Goal: Transaction & Acquisition: Purchase product/service

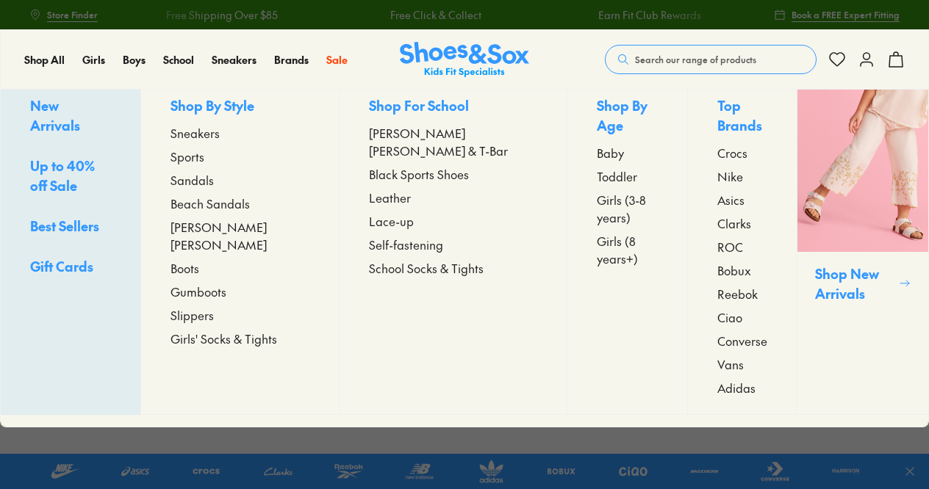
click at [214, 189] on span "Sandals" at bounding box center [191, 180] width 43 height 18
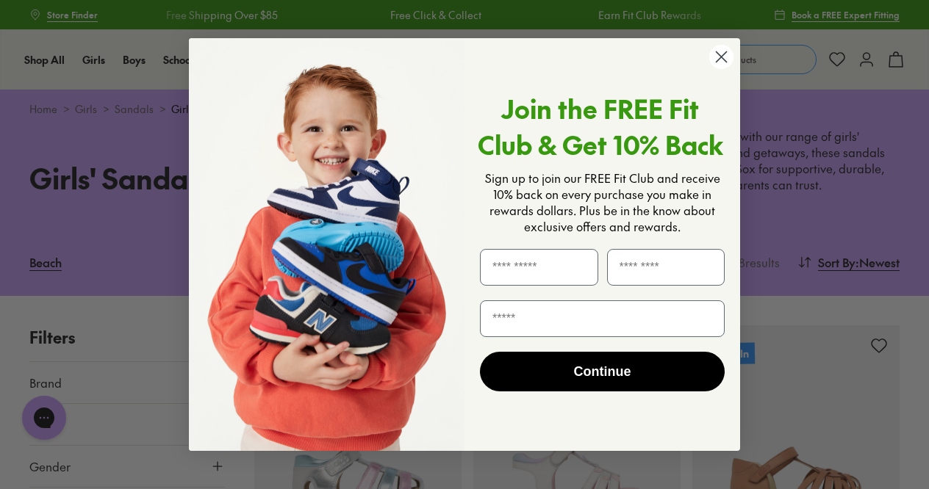
click at [714, 51] on circle "Close dialog" at bounding box center [721, 57] width 24 height 24
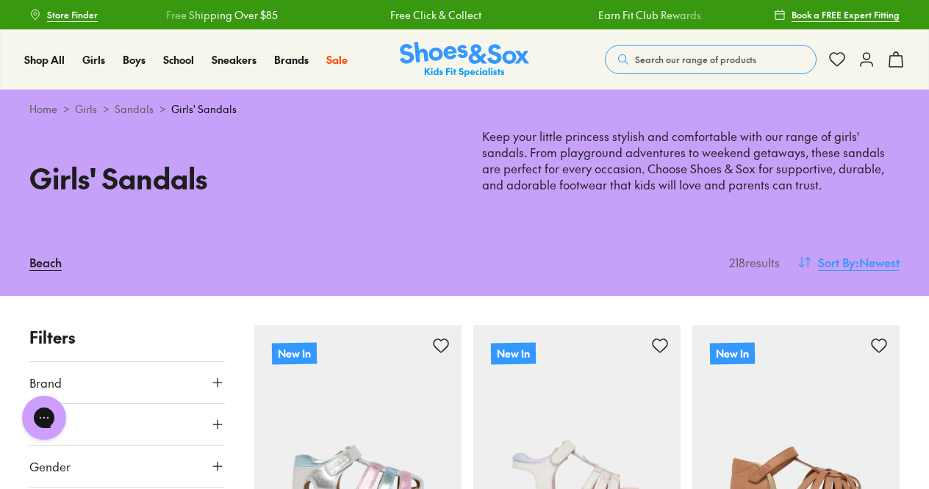
click at [875, 262] on span ": Newest" at bounding box center [877, 262] width 44 height 18
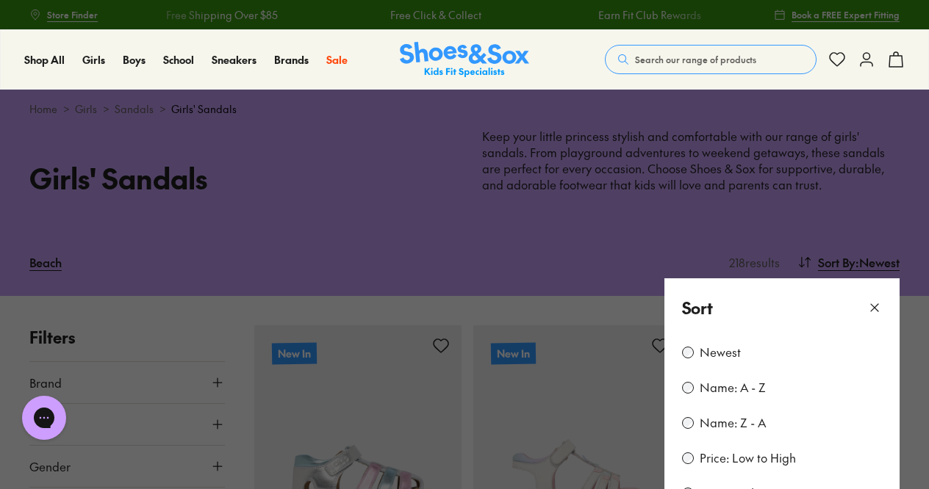
click at [746, 453] on label "Price: Low to High" at bounding box center [747, 458] width 96 height 16
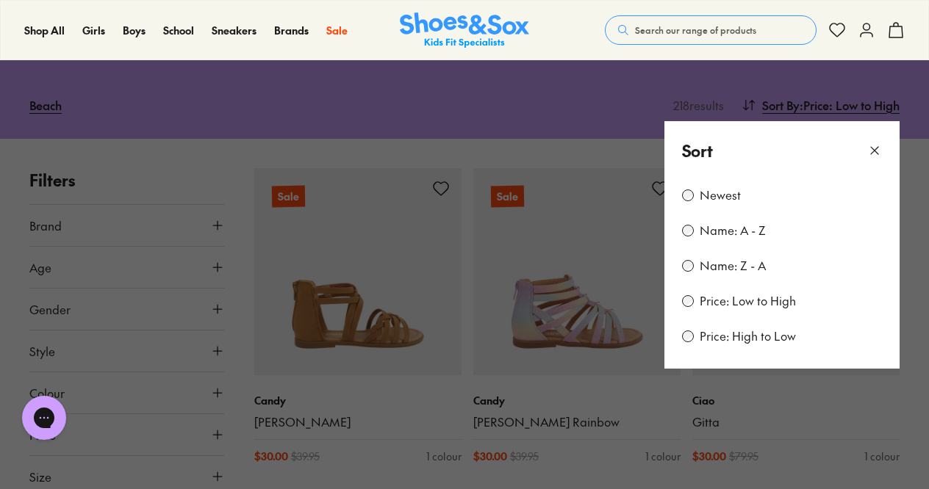
click at [873, 144] on icon at bounding box center [874, 150] width 15 height 15
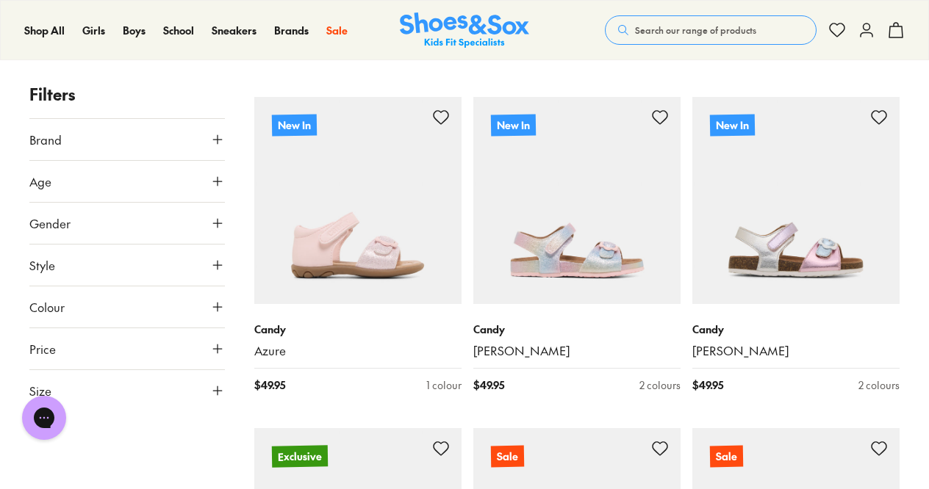
scroll to position [2227, 0]
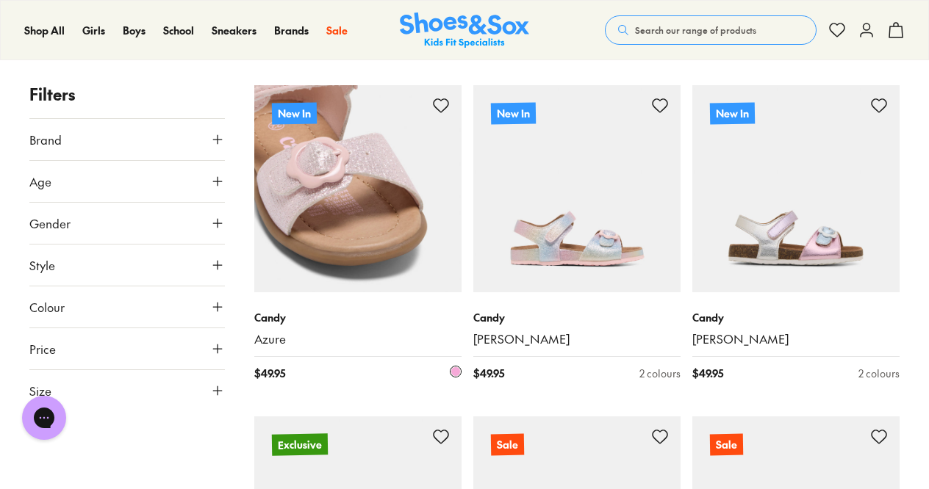
click at [334, 174] on img at bounding box center [357, 188] width 207 height 207
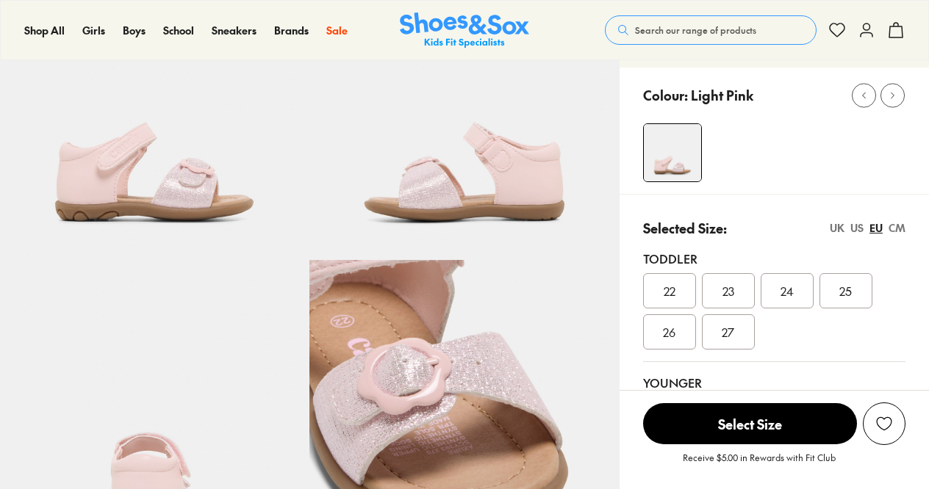
scroll to position [243, 0]
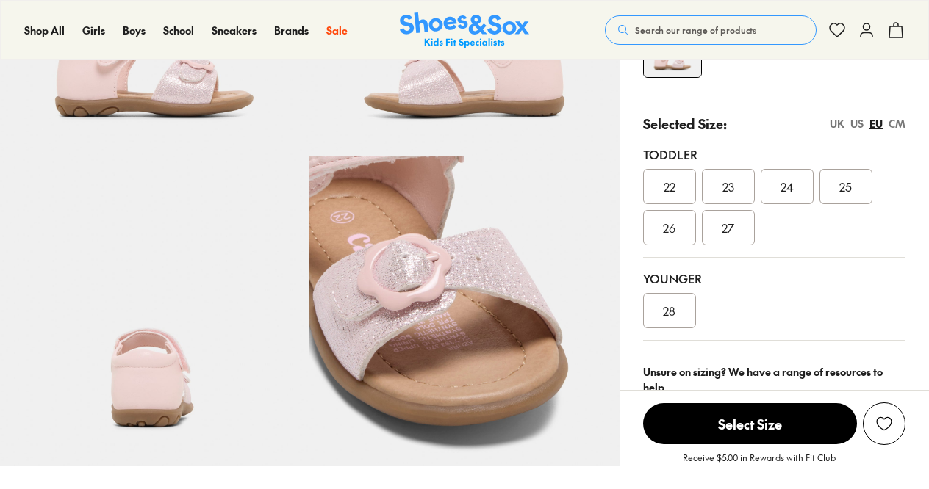
select select "*"
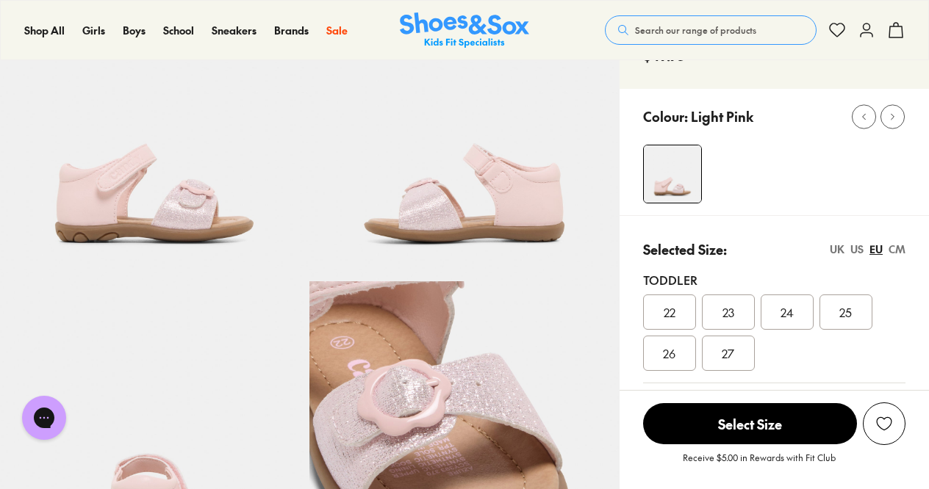
scroll to position [117, 0]
click at [729, 354] on span "27" at bounding box center [727, 354] width 12 height 18
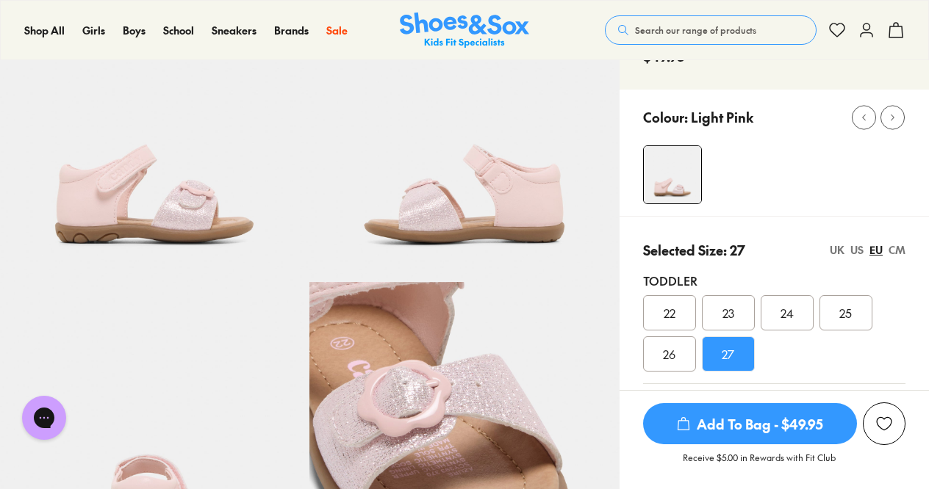
click at [727, 429] on span "Add To Bag - $49.95" at bounding box center [750, 423] width 214 height 41
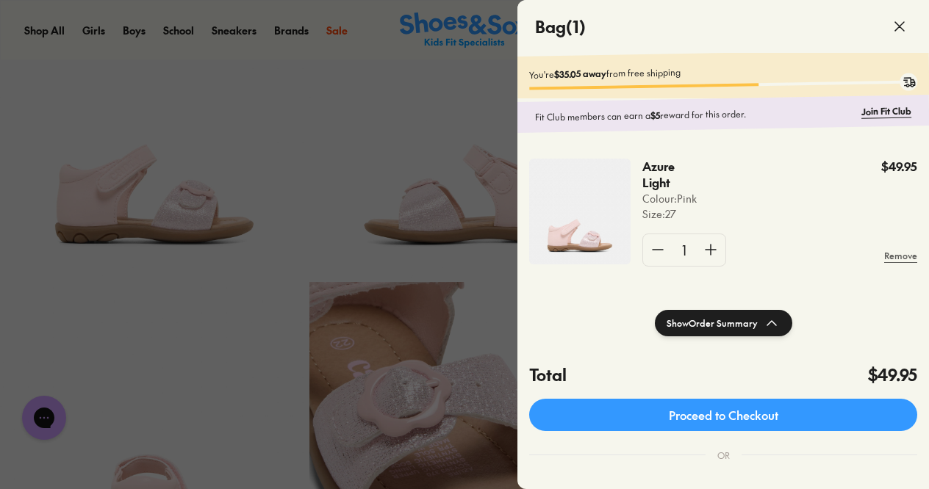
click at [903, 29] on use at bounding box center [899, 26] width 9 height 9
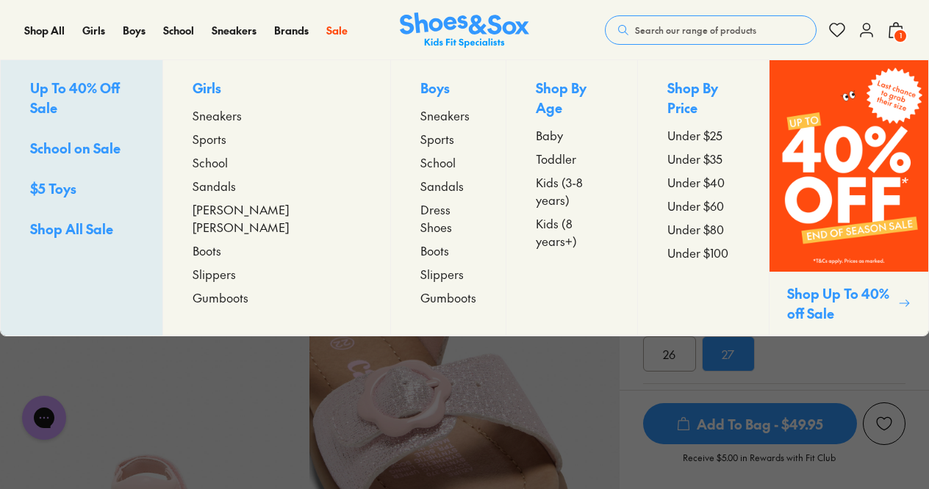
click at [326, 14] on div "Sale Up To 40% Off Sale School on Sale $5 Toys Shop All Sale Girls Sneakers Spo…" at bounding box center [345, 30] width 39 height 59
click at [334, 34] on span "Sale" at bounding box center [336, 30] width 21 height 15
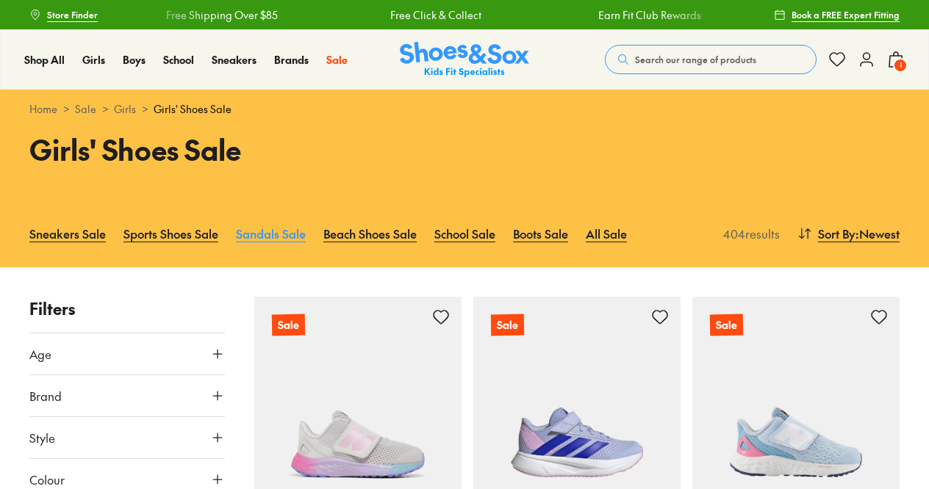
click at [287, 235] on link "Sandals Sale" at bounding box center [271, 233] width 70 height 32
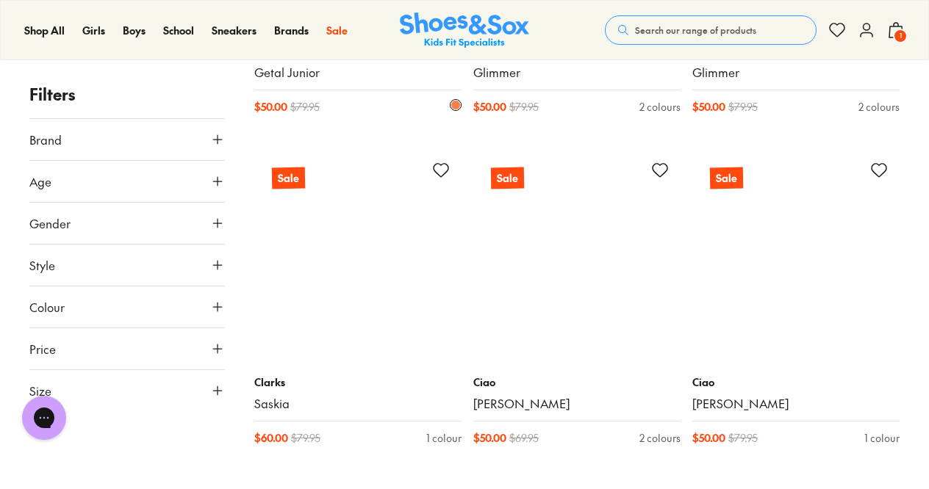
scroll to position [2483, 0]
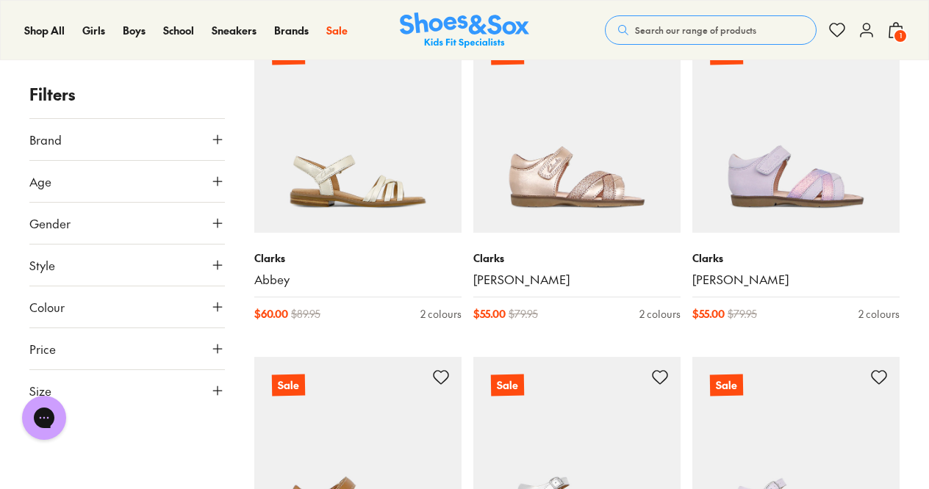
scroll to position [3938, 0]
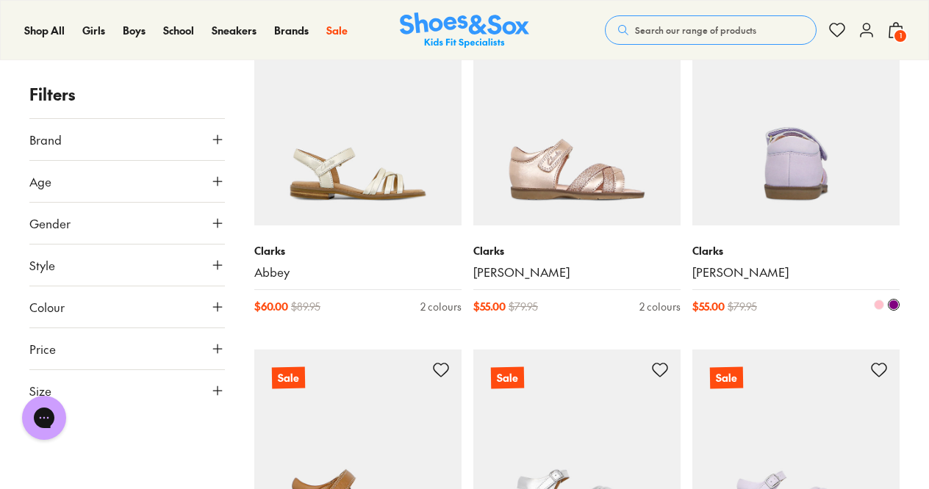
click at [779, 181] on img at bounding box center [795, 121] width 207 height 207
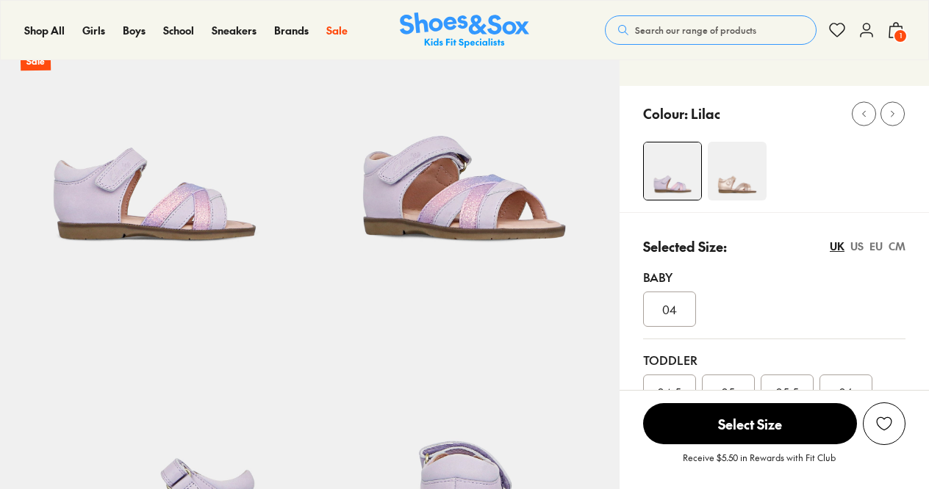
scroll to position [121, 0]
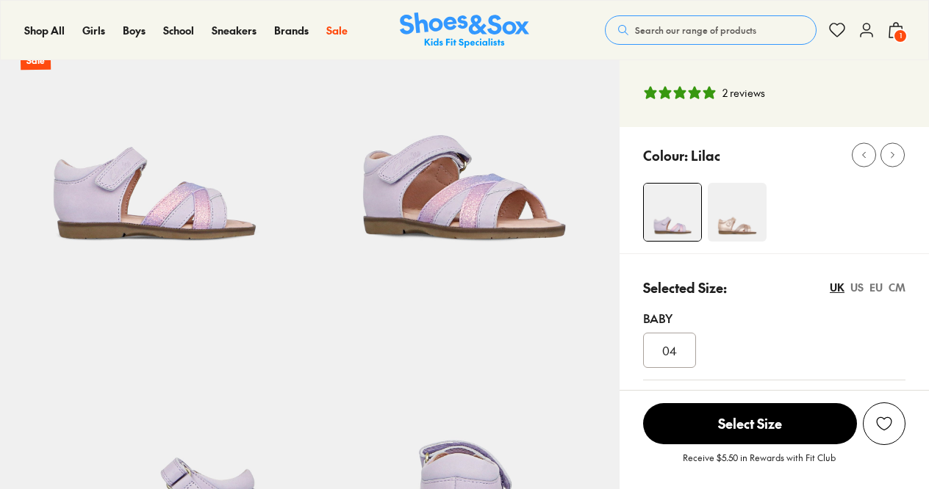
select select "*"
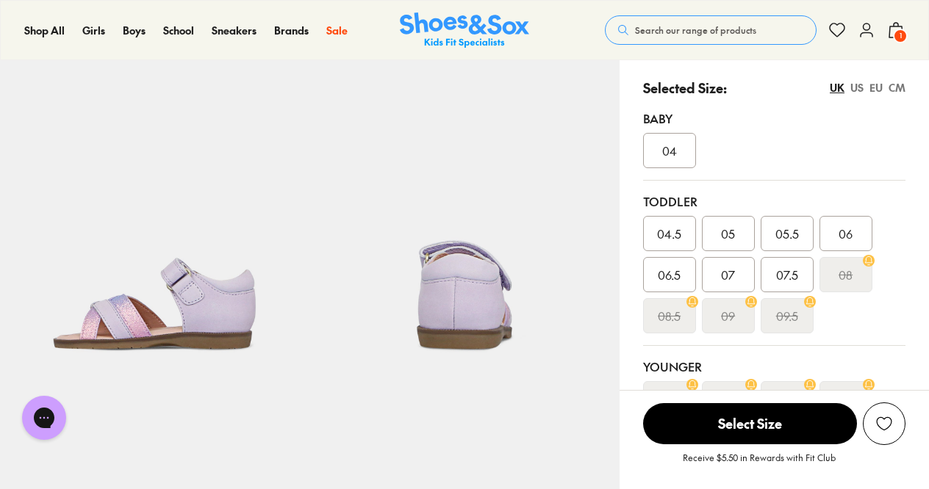
scroll to position [311, 0]
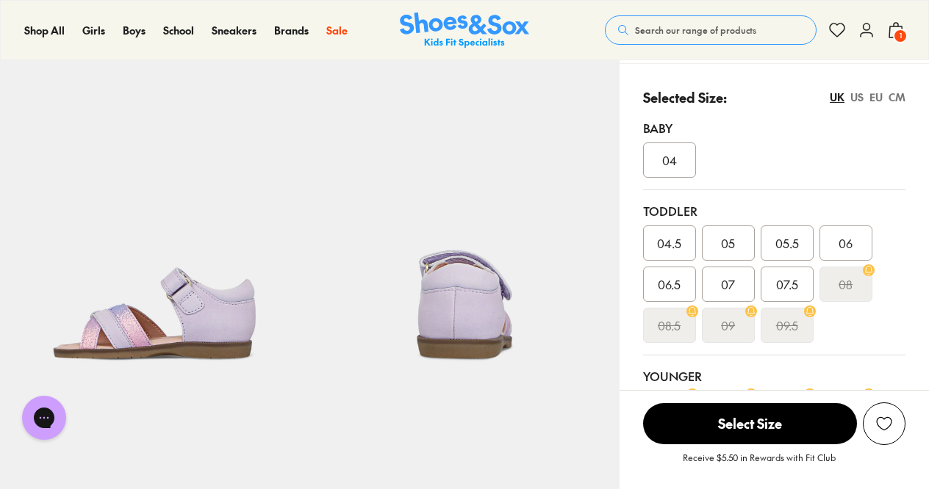
click at [873, 99] on div "EU" at bounding box center [875, 97] width 13 height 15
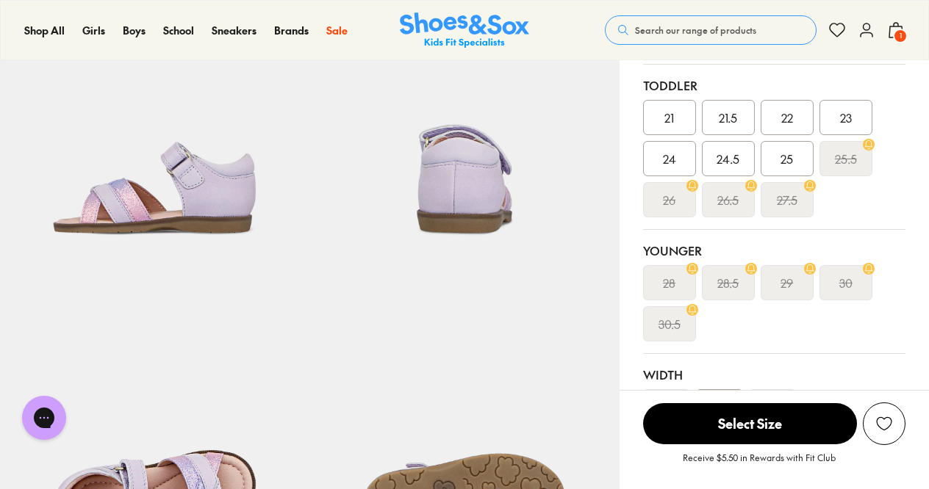
scroll to position [438, 0]
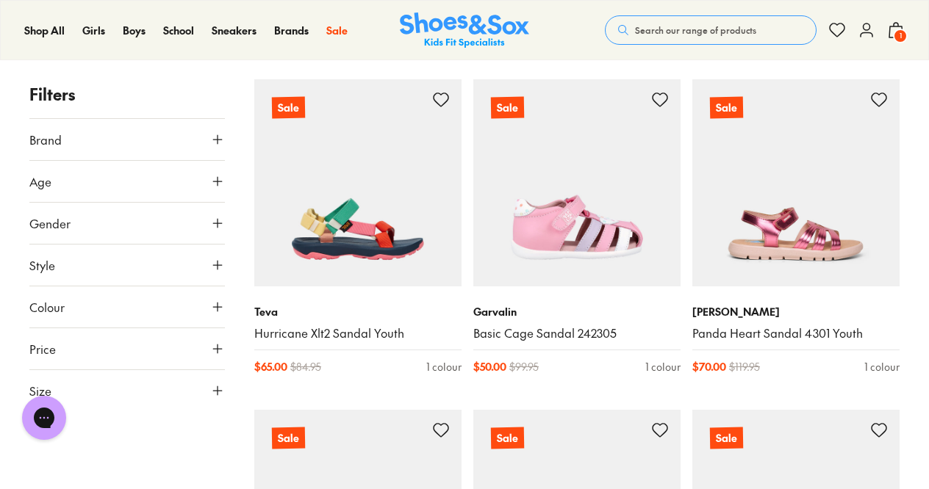
scroll to position [2280, 0]
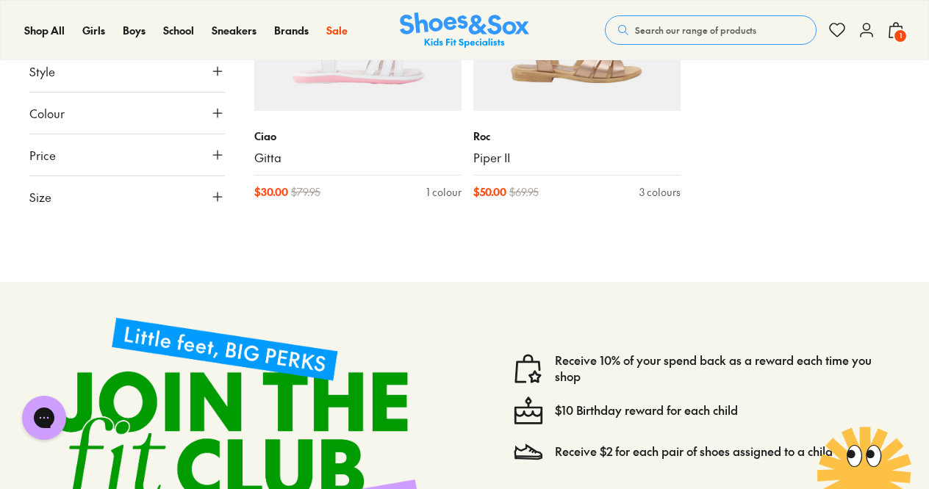
scroll to position [5470, 0]
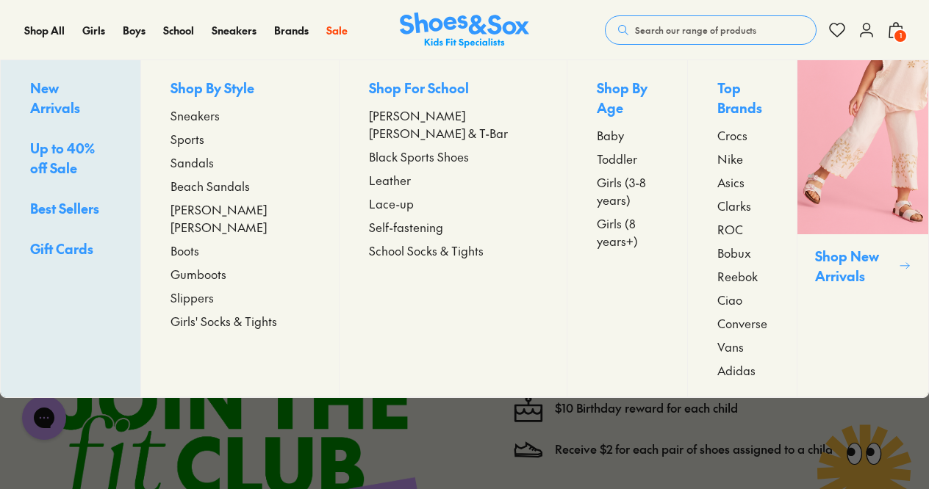
click at [214, 160] on span "Sandals" at bounding box center [191, 163] width 43 height 18
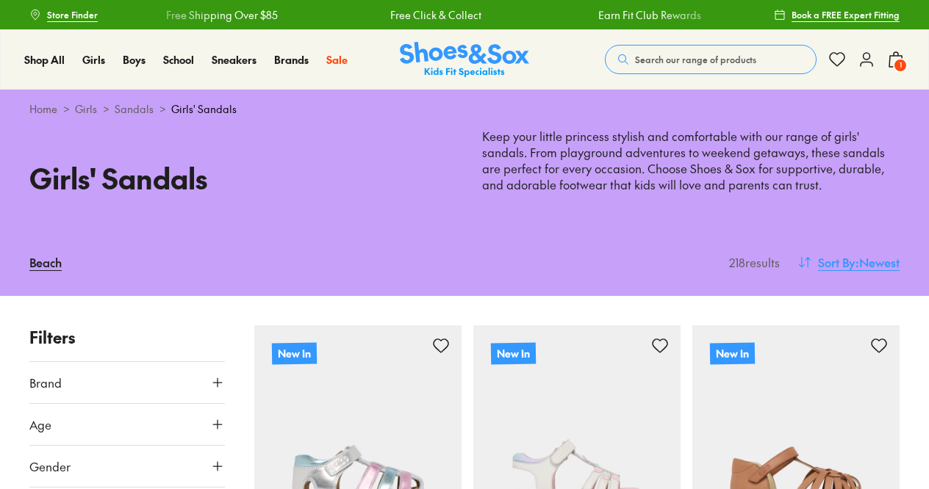
click at [864, 262] on span ": Newest" at bounding box center [877, 262] width 44 height 18
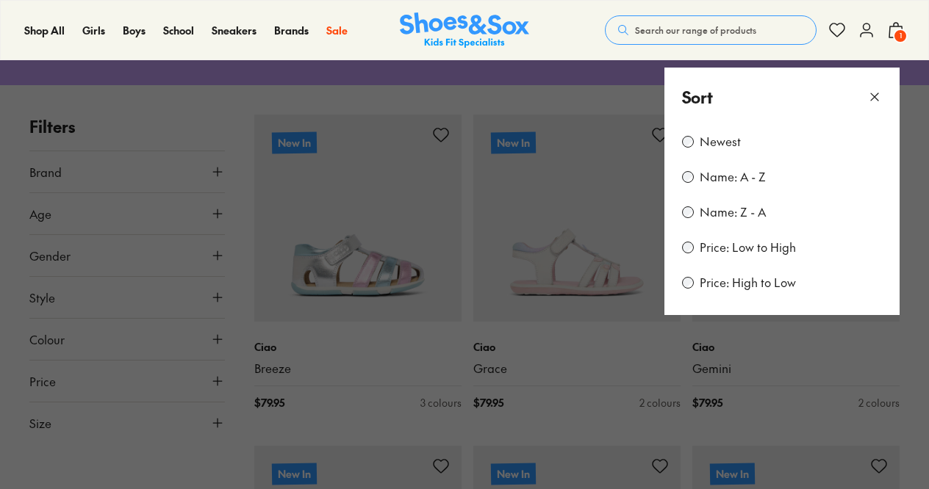
click at [751, 247] on label "Price: Low to High" at bounding box center [747, 247] width 96 height 16
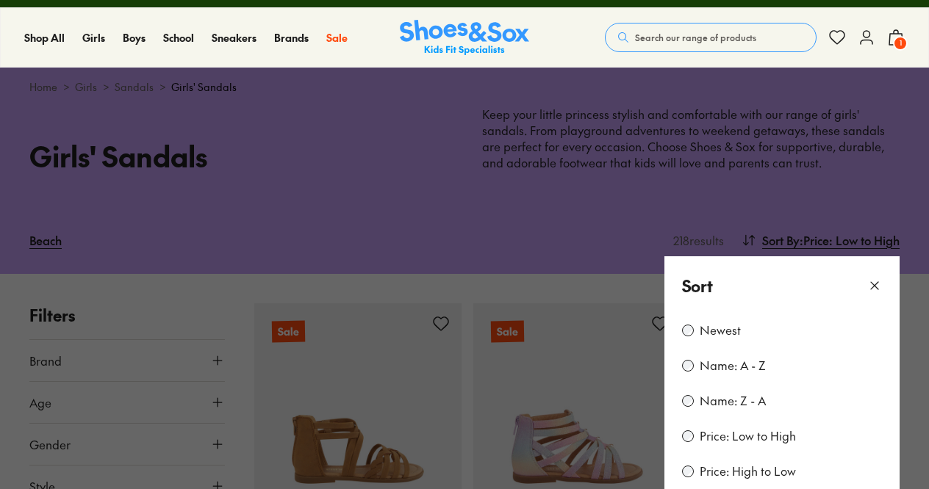
click at [377, 279] on button at bounding box center [464, 244] width 929 height 489
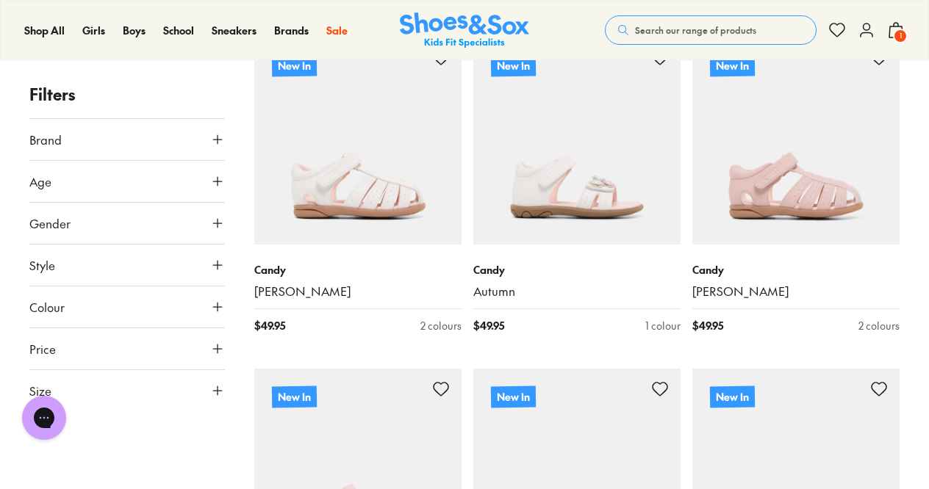
scroll to position [1989, 0]
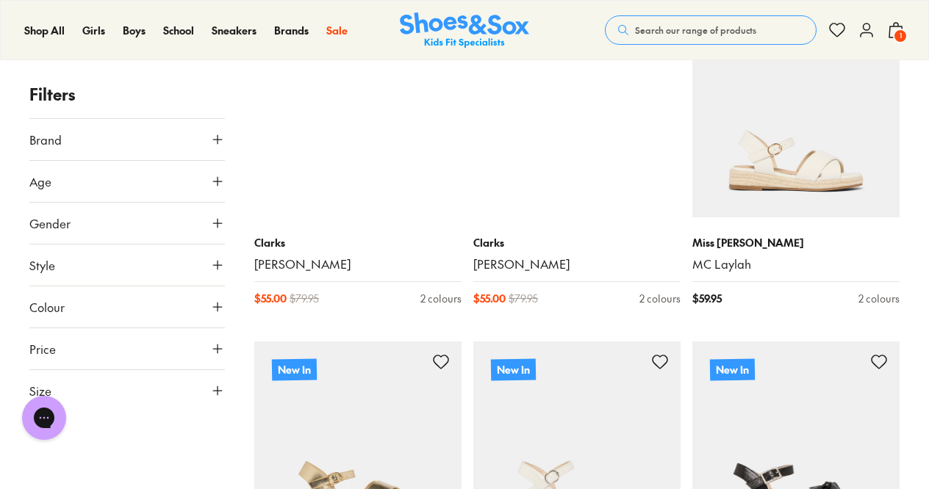
scroll to position [6282, 0]
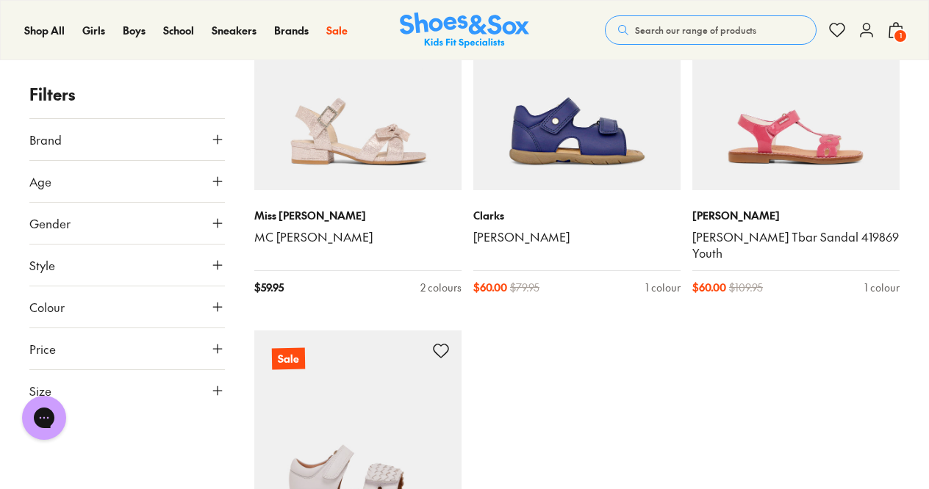
scroll to position [6972, 0]
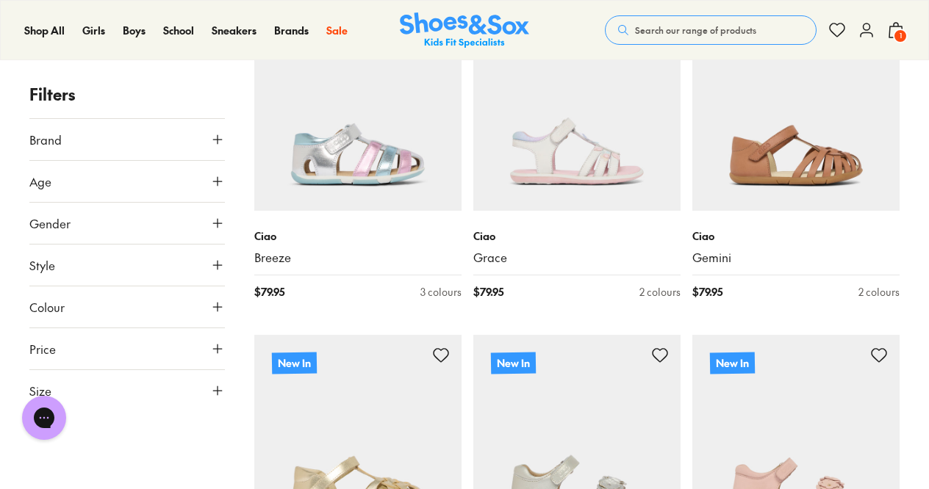
scroll to position [12612, 0]
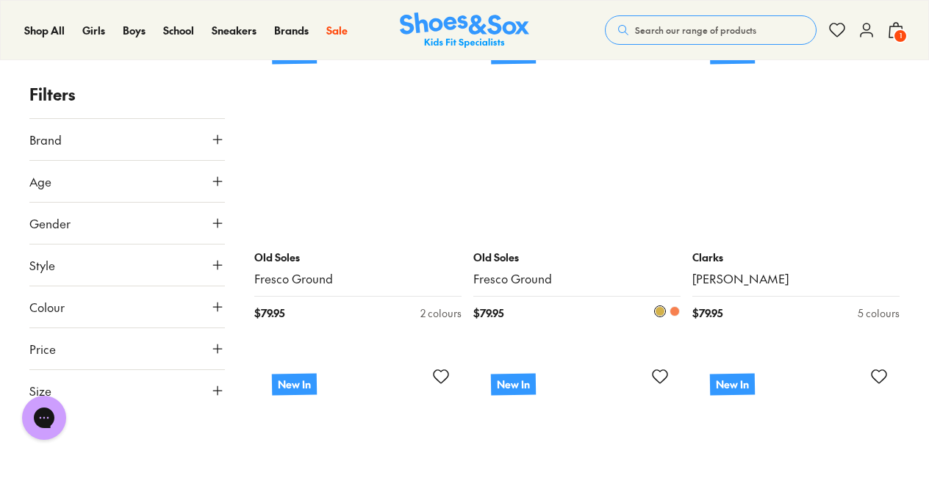
scroll to position [15175, 0]
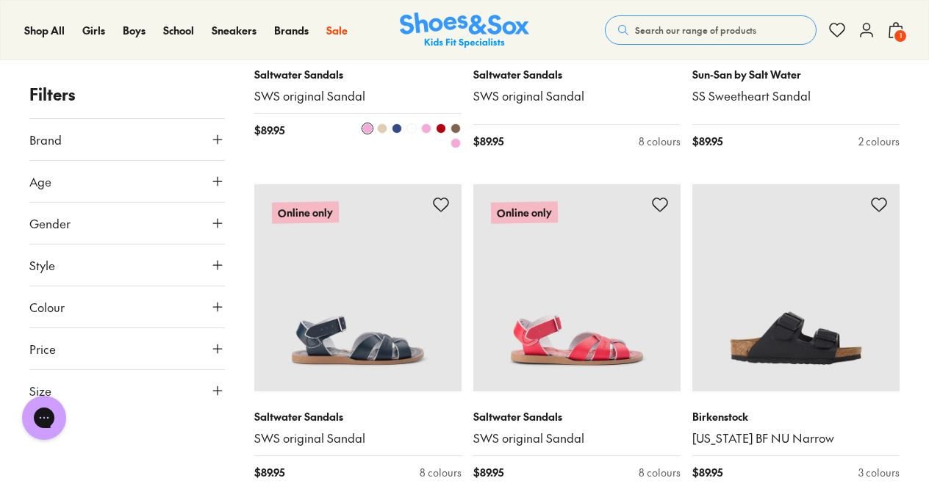
scroll to position [20762, 0]
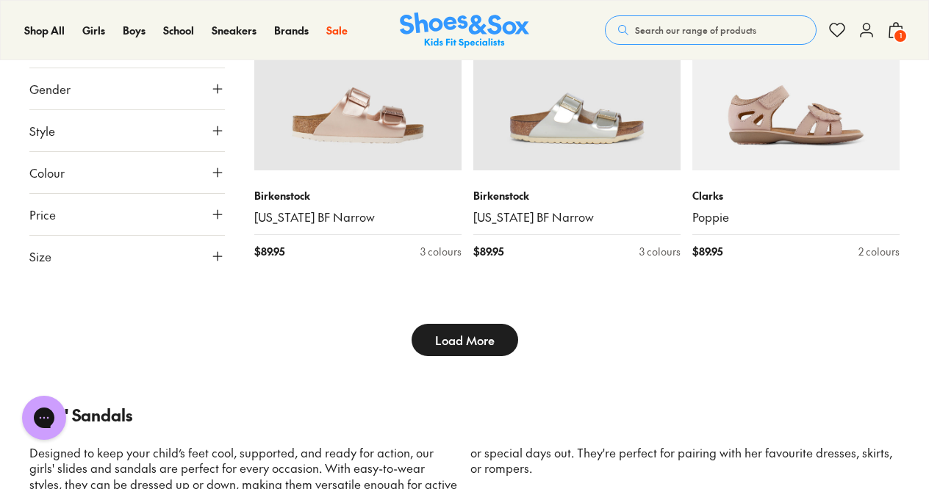
scroll to position [21265, 0]
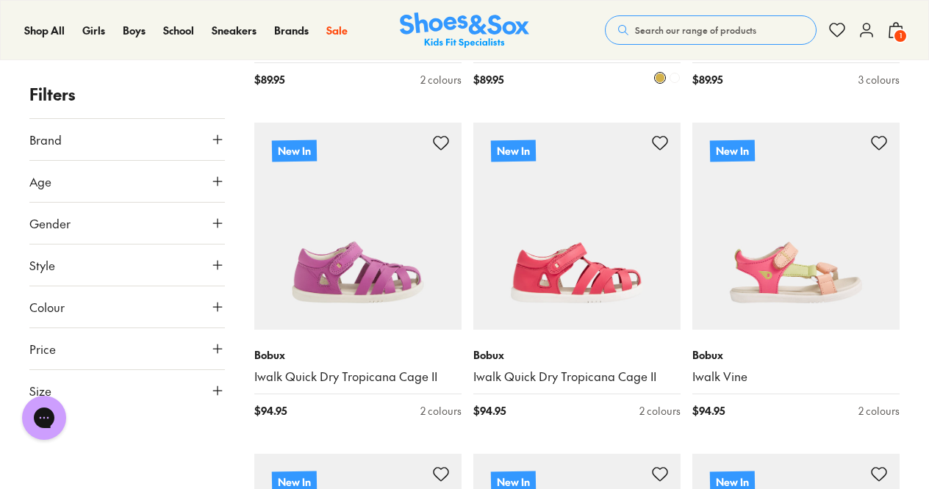
scroll to position [21767, 0]
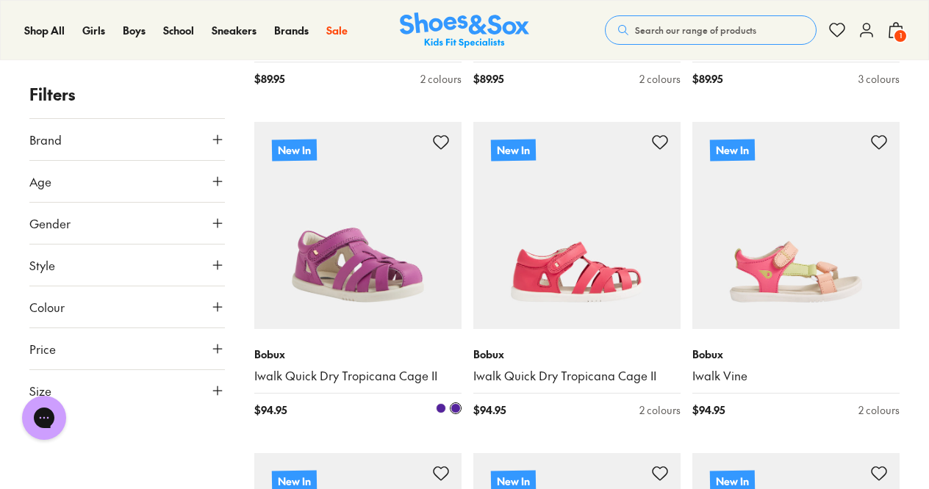
drag, startPoint x: 386, startPoint y: 256, endPoint x: 324, endPoint y: 232, distance: 67.0
click at [324, 232] on img at bounding box center [357, 225] width 207 height 207
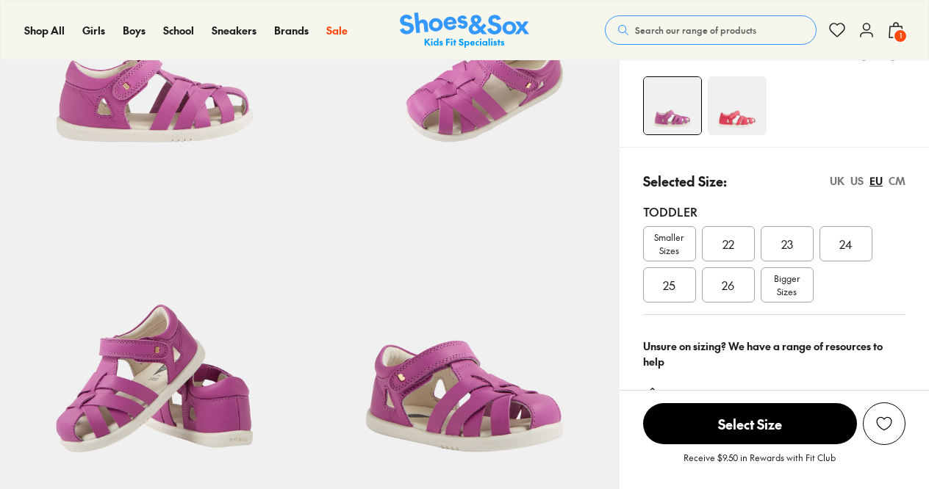
scroll to position [235, 0]
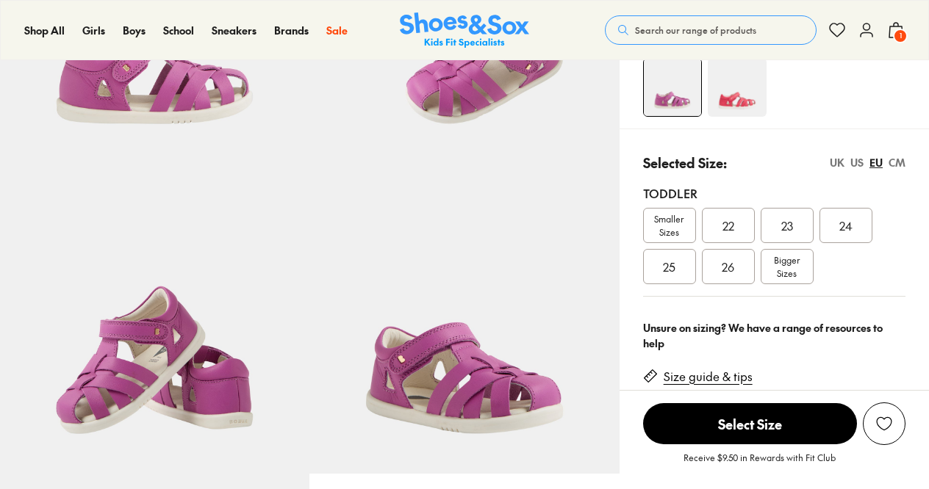
click at [785, 277] on span "Bigger Sizes" at bounding box center [787, 266] width 26 height 26
select select "*"
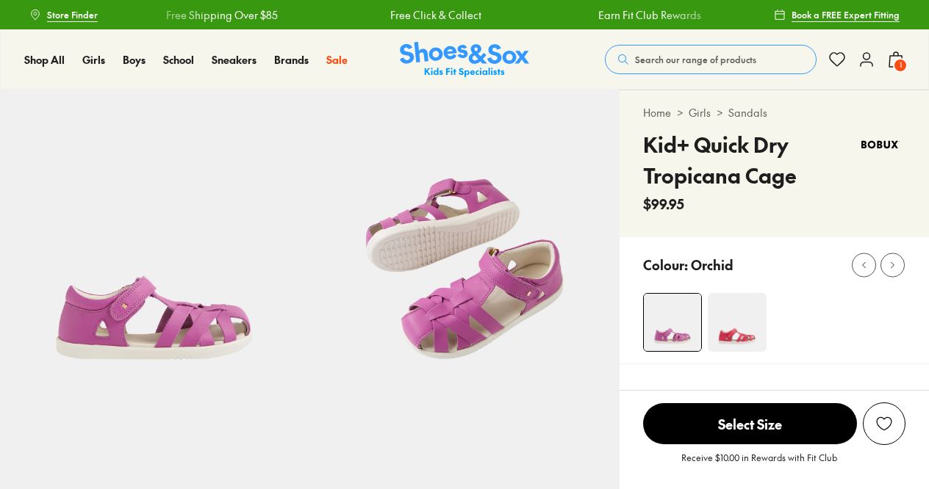
scroll to position [156, 0]
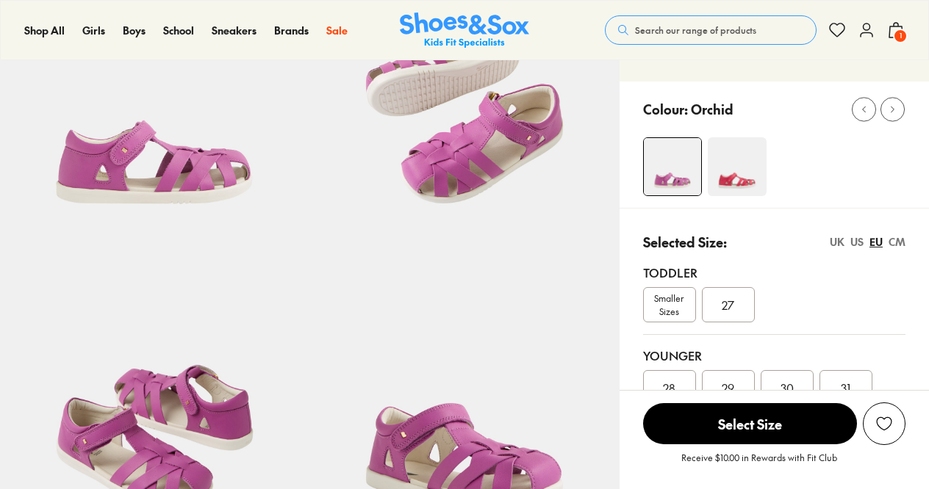
select select "*"
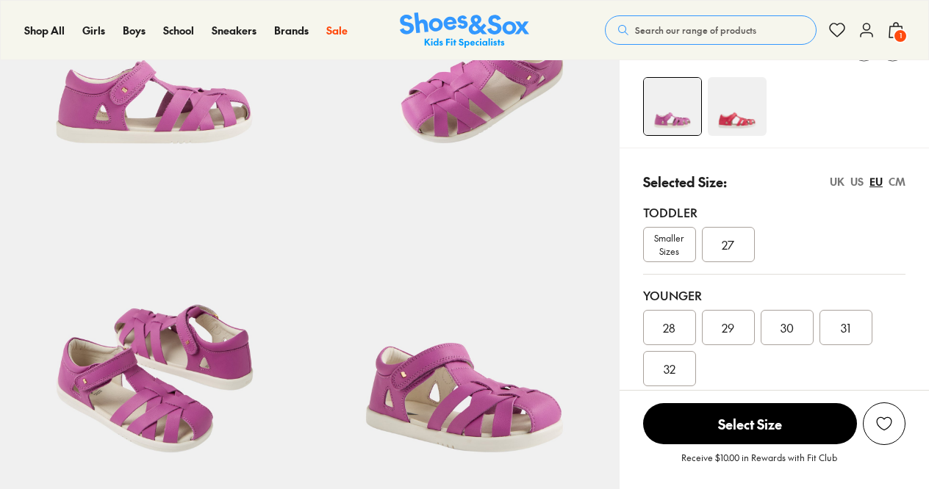
click at [735, 242] on div "27" at bounding box center [728, 244] width 53 height 35
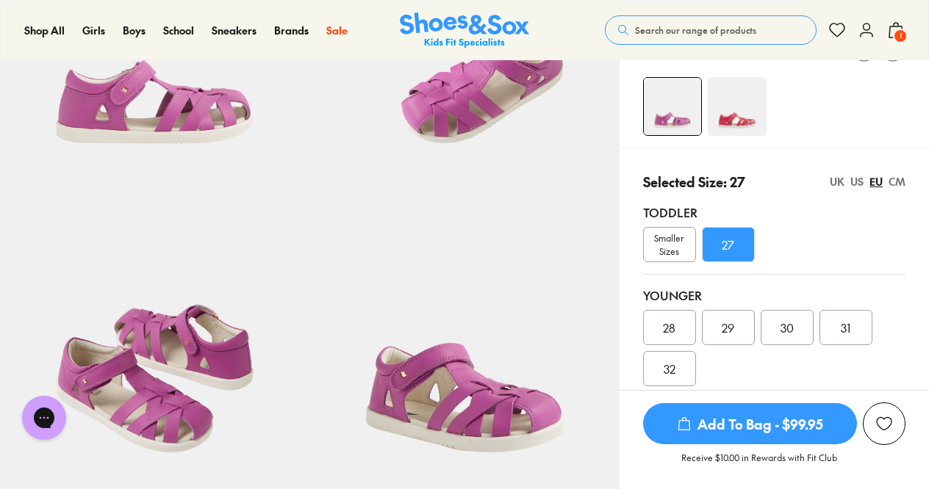
click at [741, 426] on span "Add To Bag - $99.95" at bounding box center [750, 423] width 214 height 41
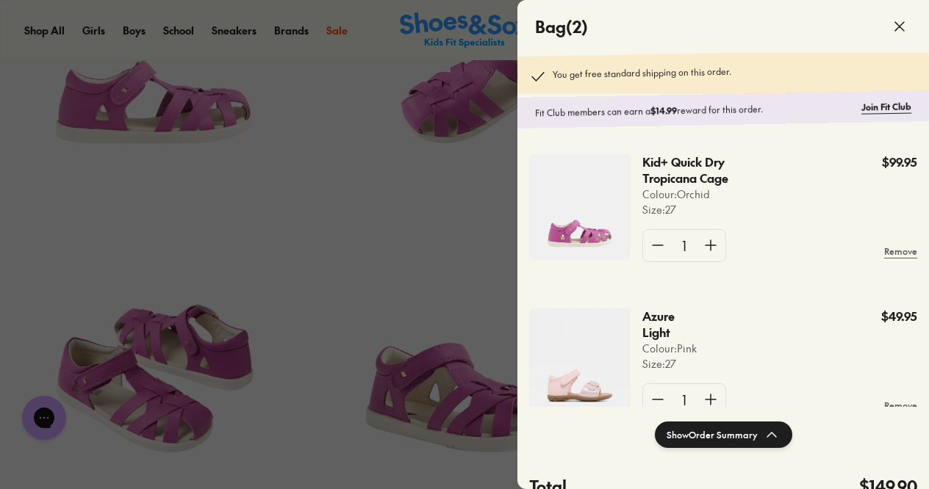
click at [896, 20] on icon at bounding box center [899, 27] width 18 height 18
